Goal: Task Accomplishment & Management: Use online tool/utility

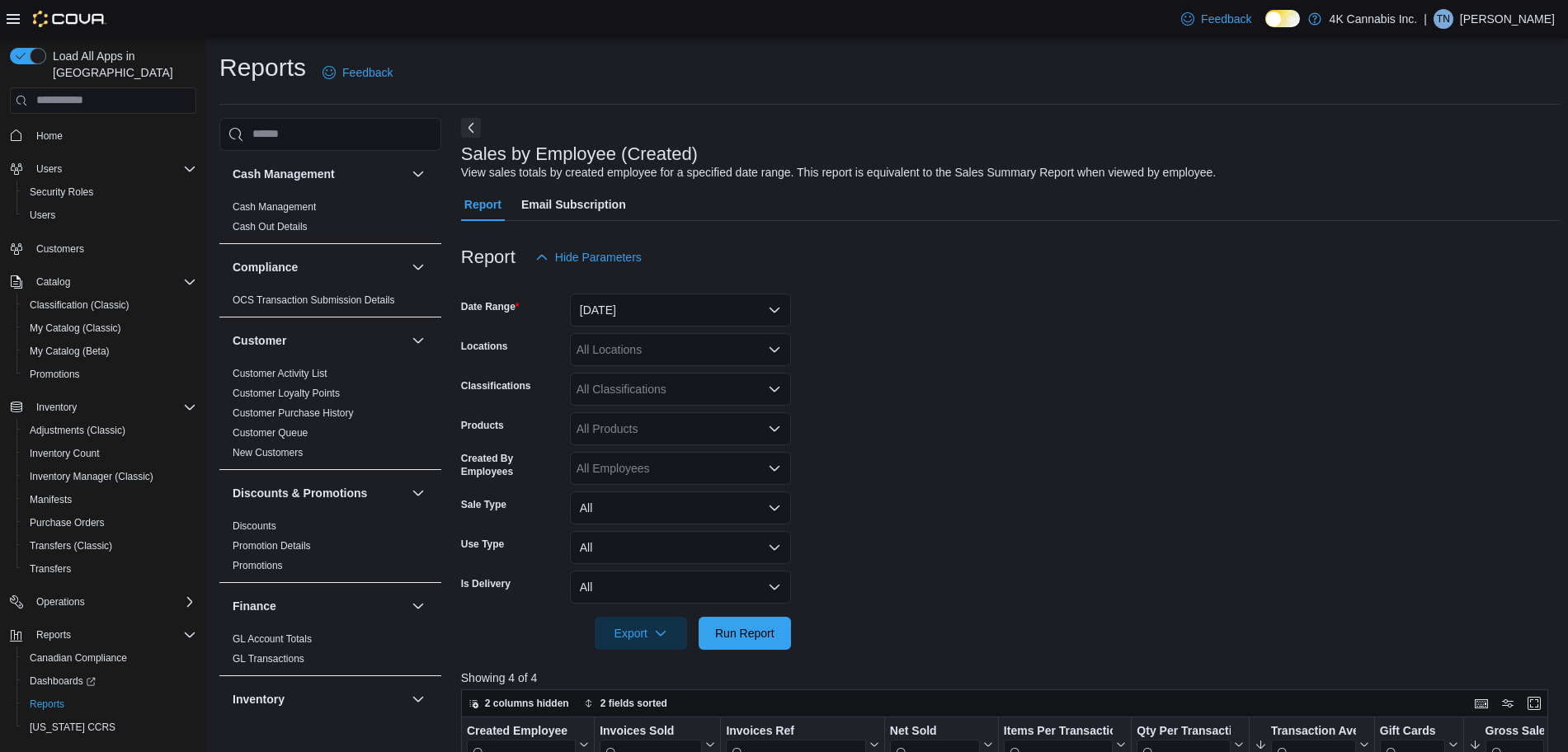
scroll to position [410, 0]
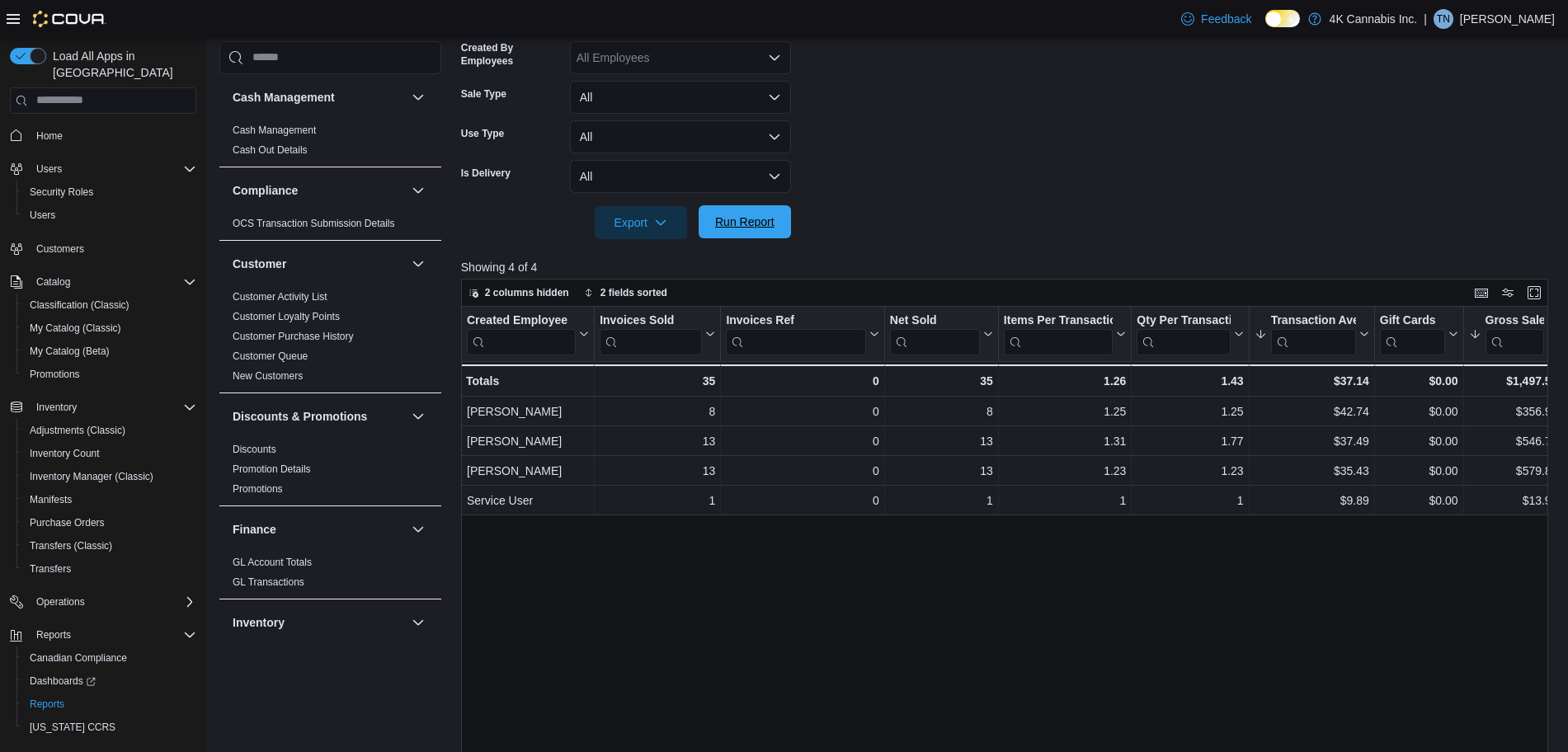
click at [776, 234] on span "Run Report" at bounding box center [744, 221] width 73 height 33
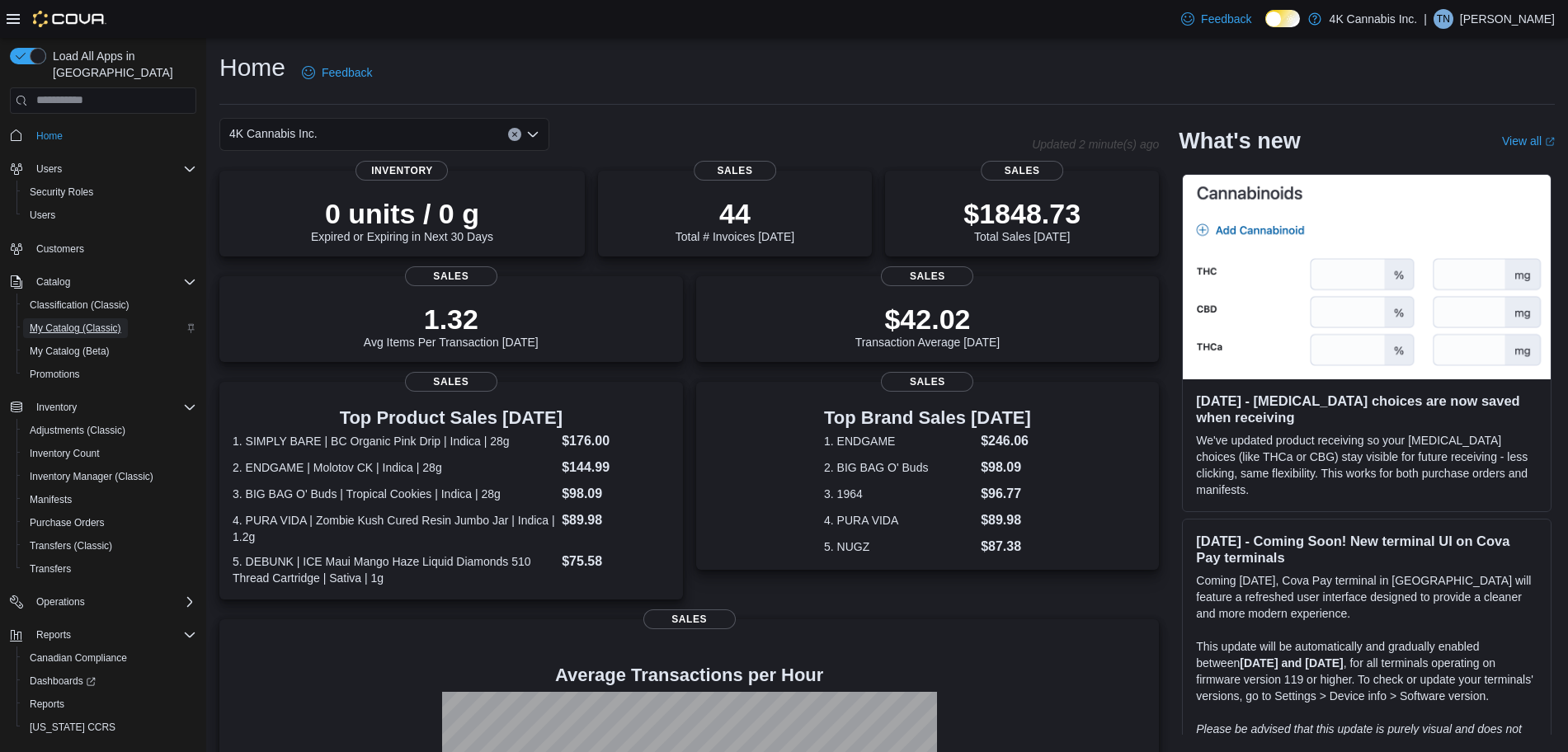
click at [68, 322] on span "My Catalog (Classic)" at bounding box center [75, 328] width 92 height 13
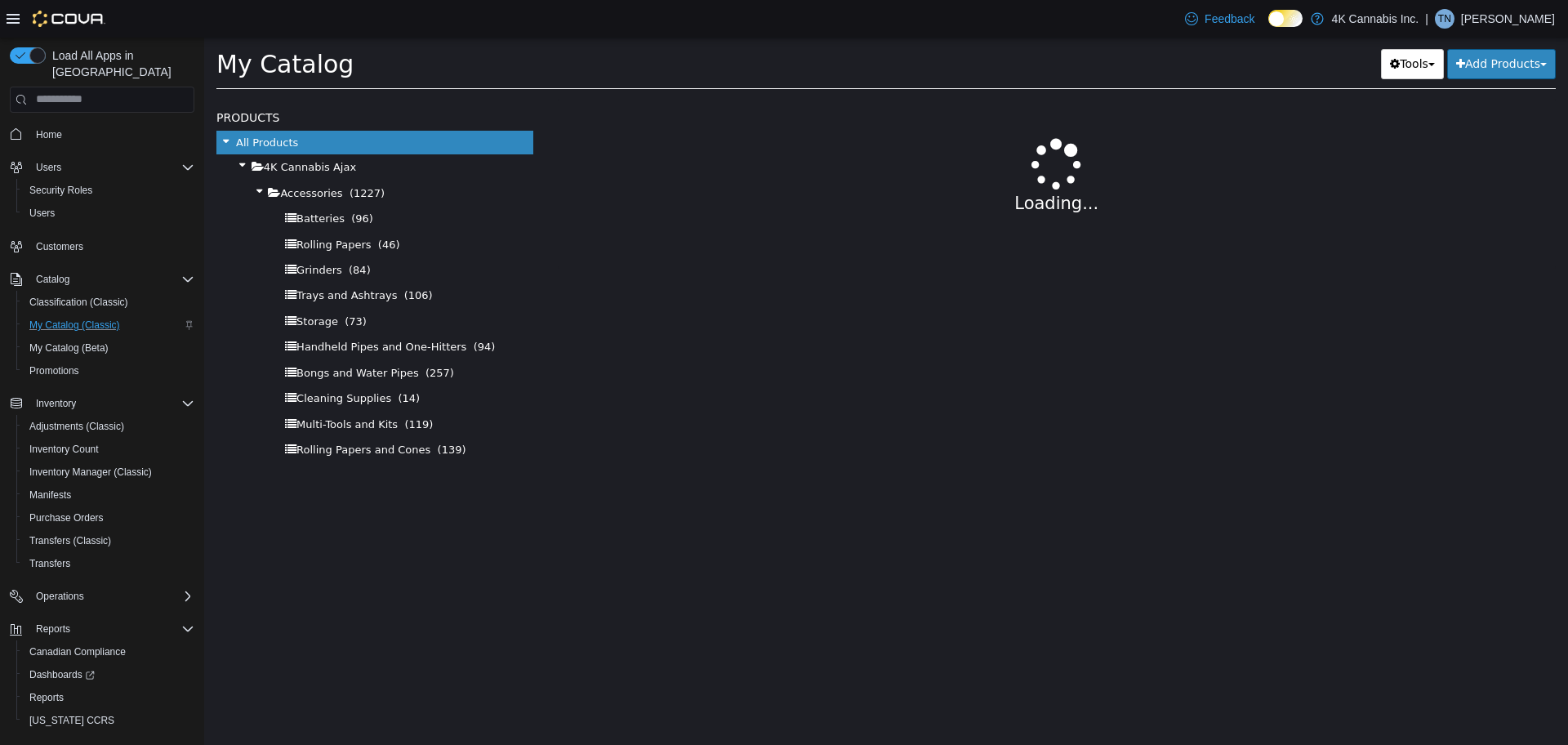
select select "**********"
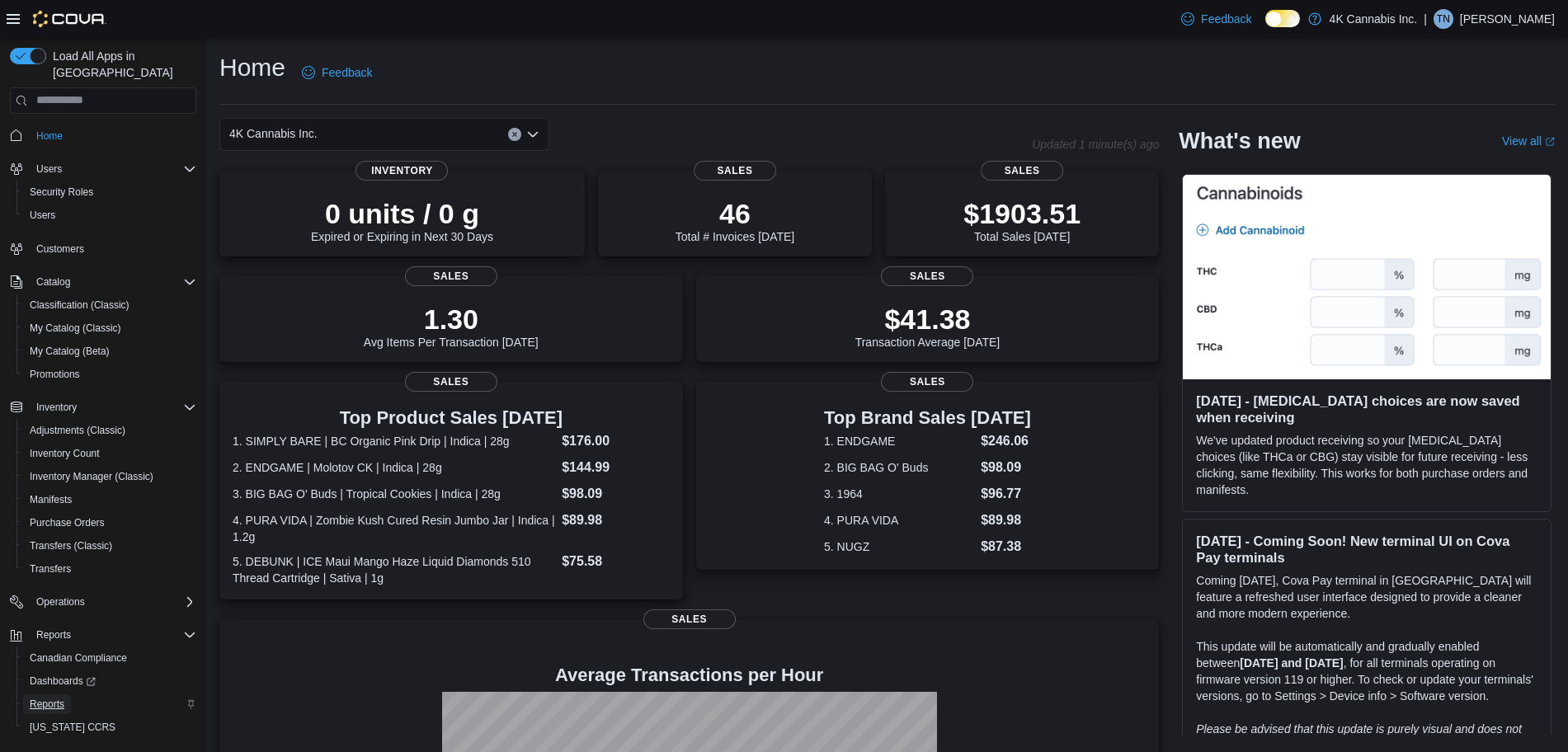
click at [67, 695] on link "Reports" at bounding box center [47, 704] width 48 height 20
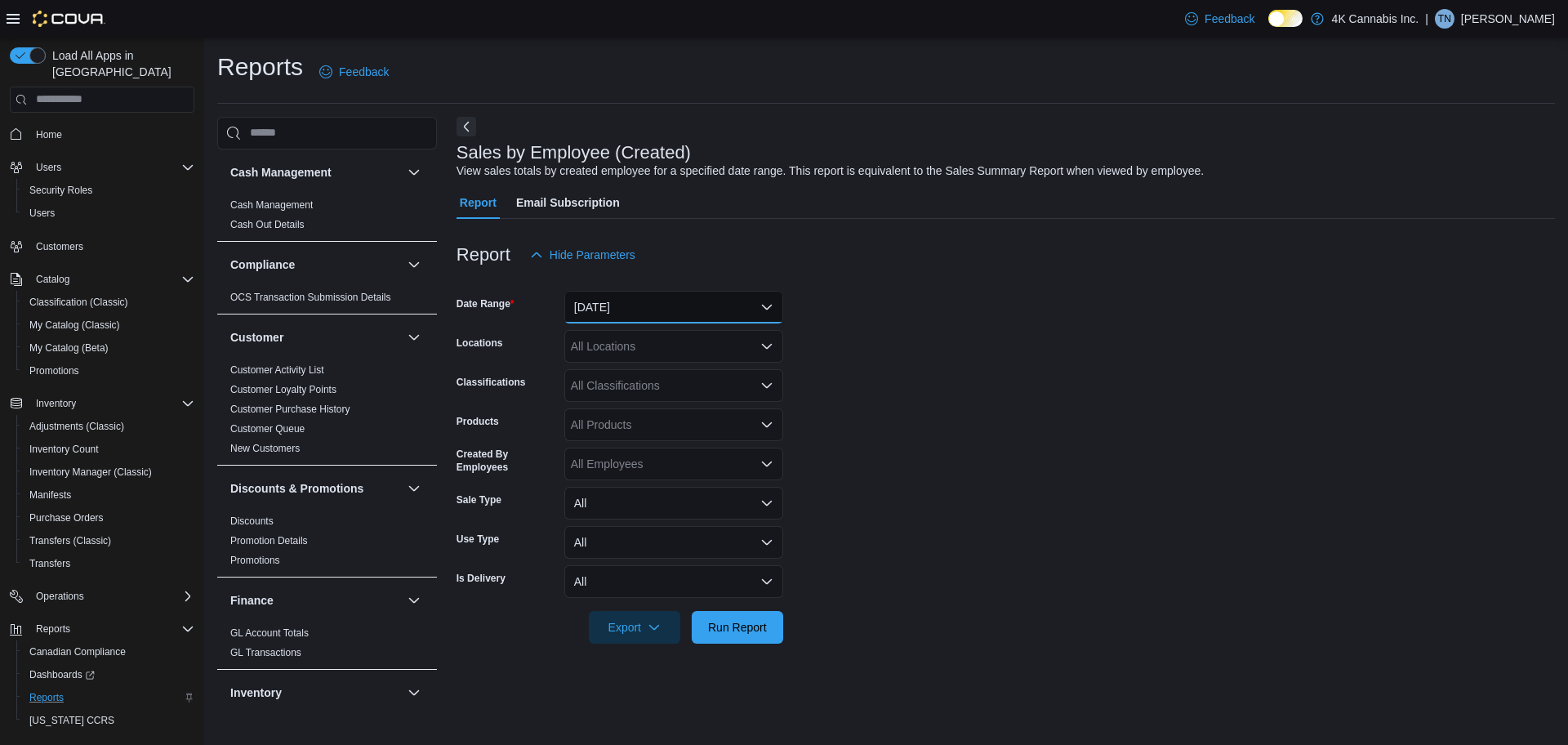
click at [706, 314] on button "[DATE]" at bounding box center [674, 307] width 219 height 33
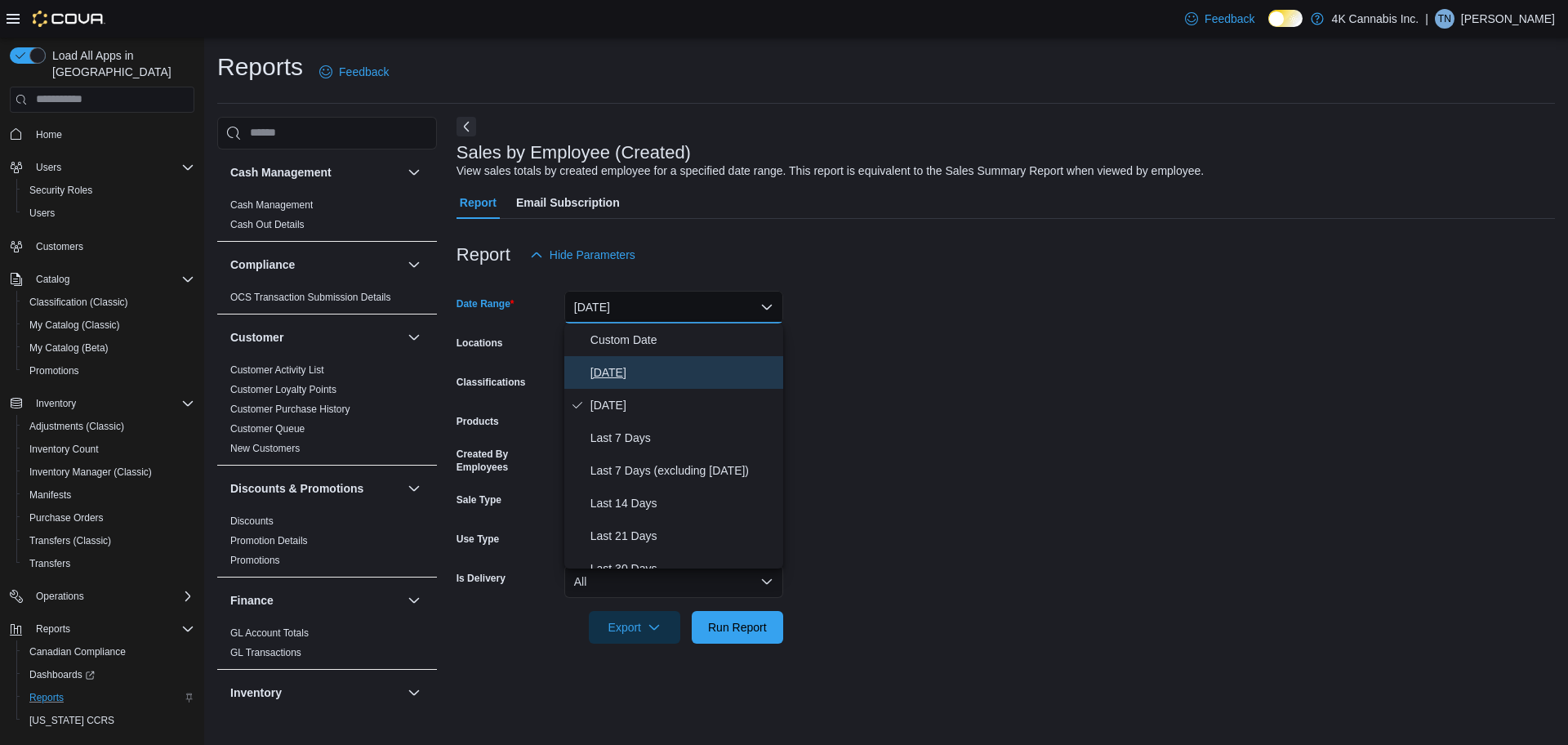
click at [617, 367] on span "[DATE]" at bounding box center [683, 372] width 186 height 20
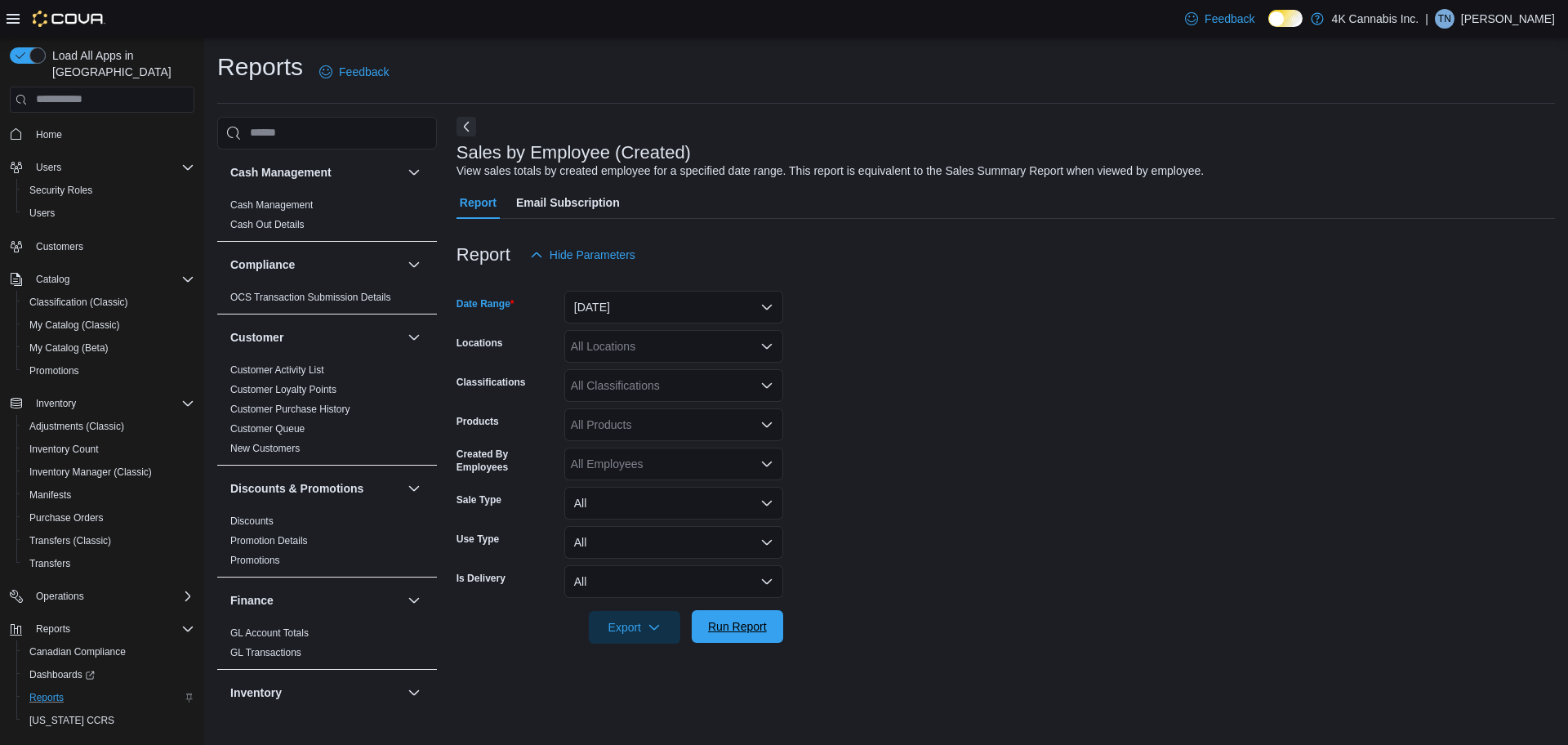
click at [741, 631] on span "Run Report" at bounding box center [737, 626] width 59 height 16
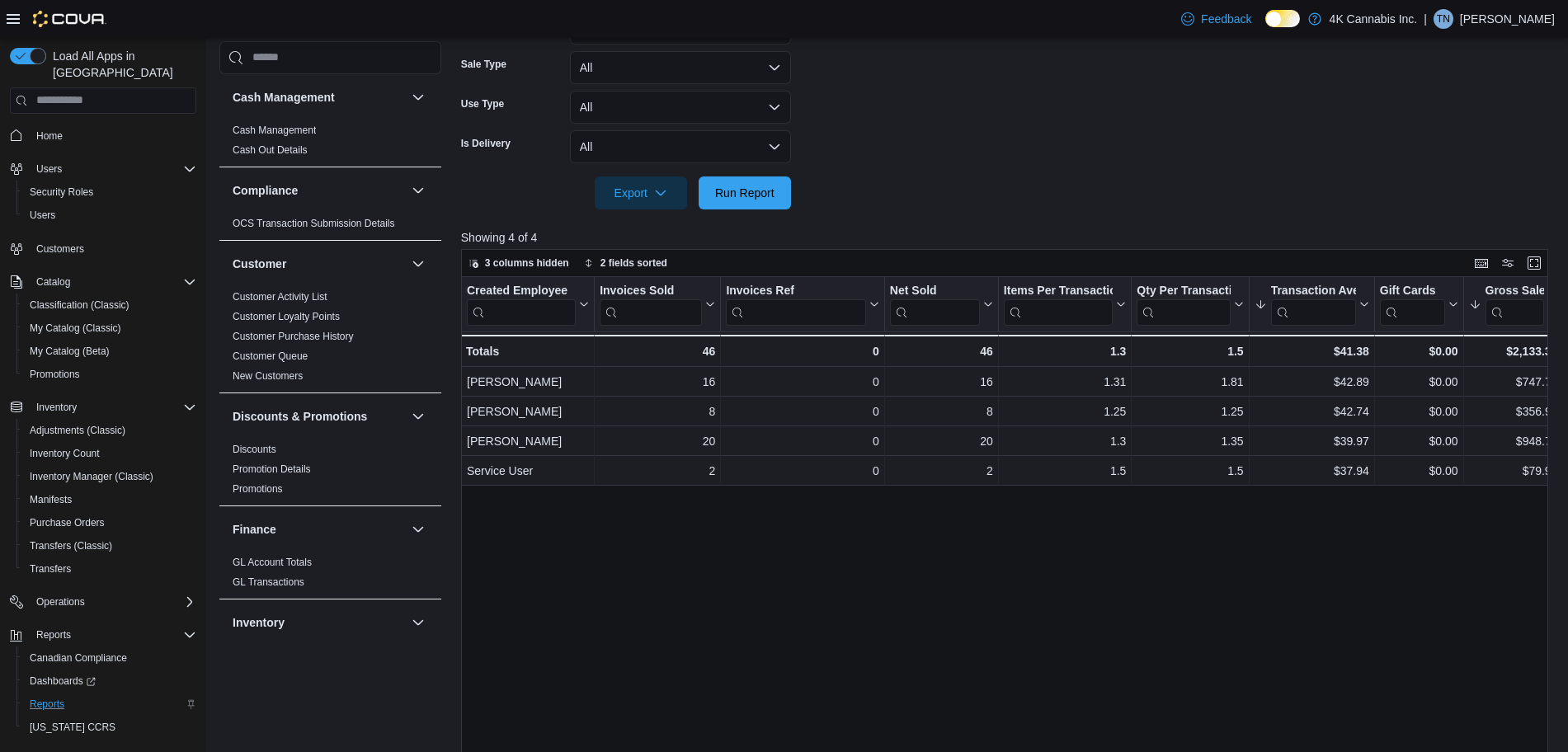
scroll to position [449, 0]
